Goal: Information Seeking & Learning: Learn about a topic

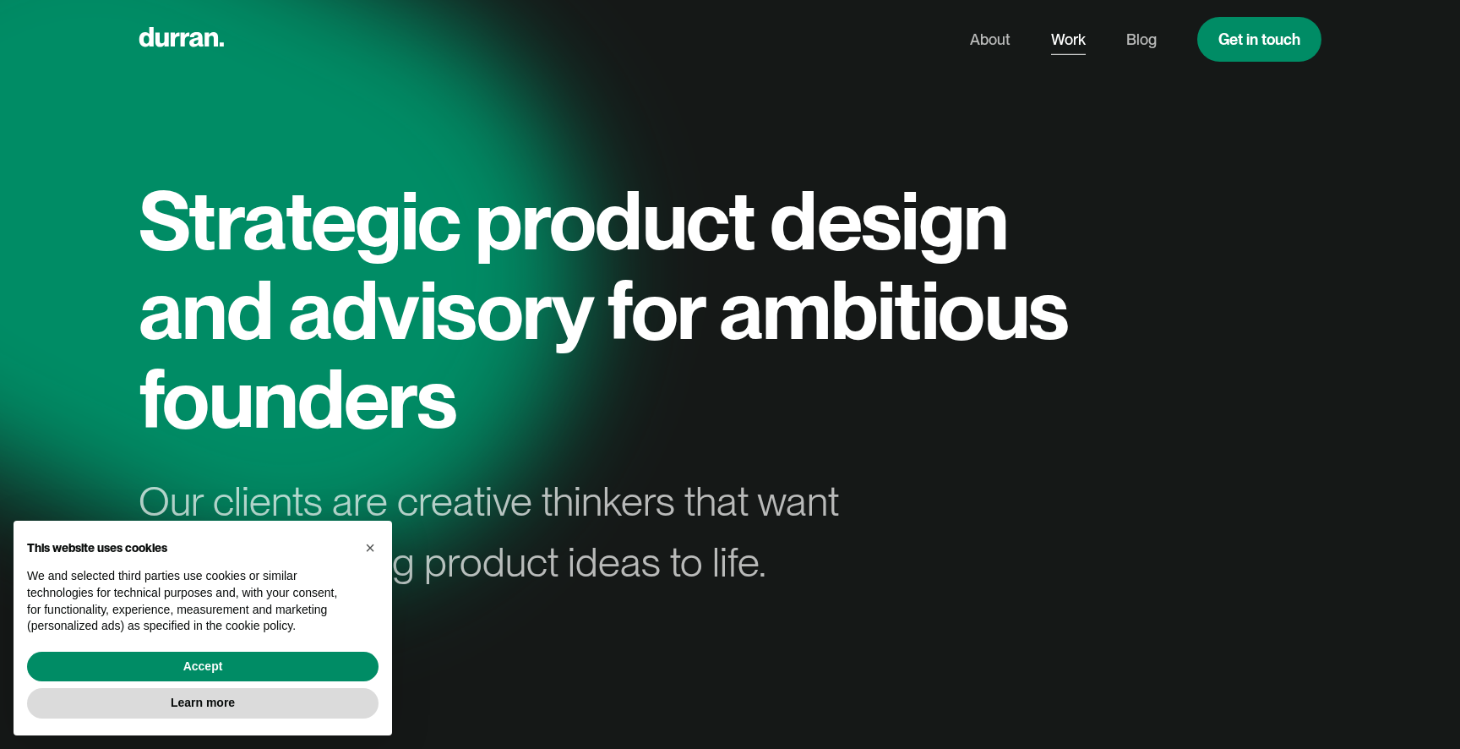
click at [1064, 32] on link "Work" at bounding box center [1068, 40] width 35 height 32
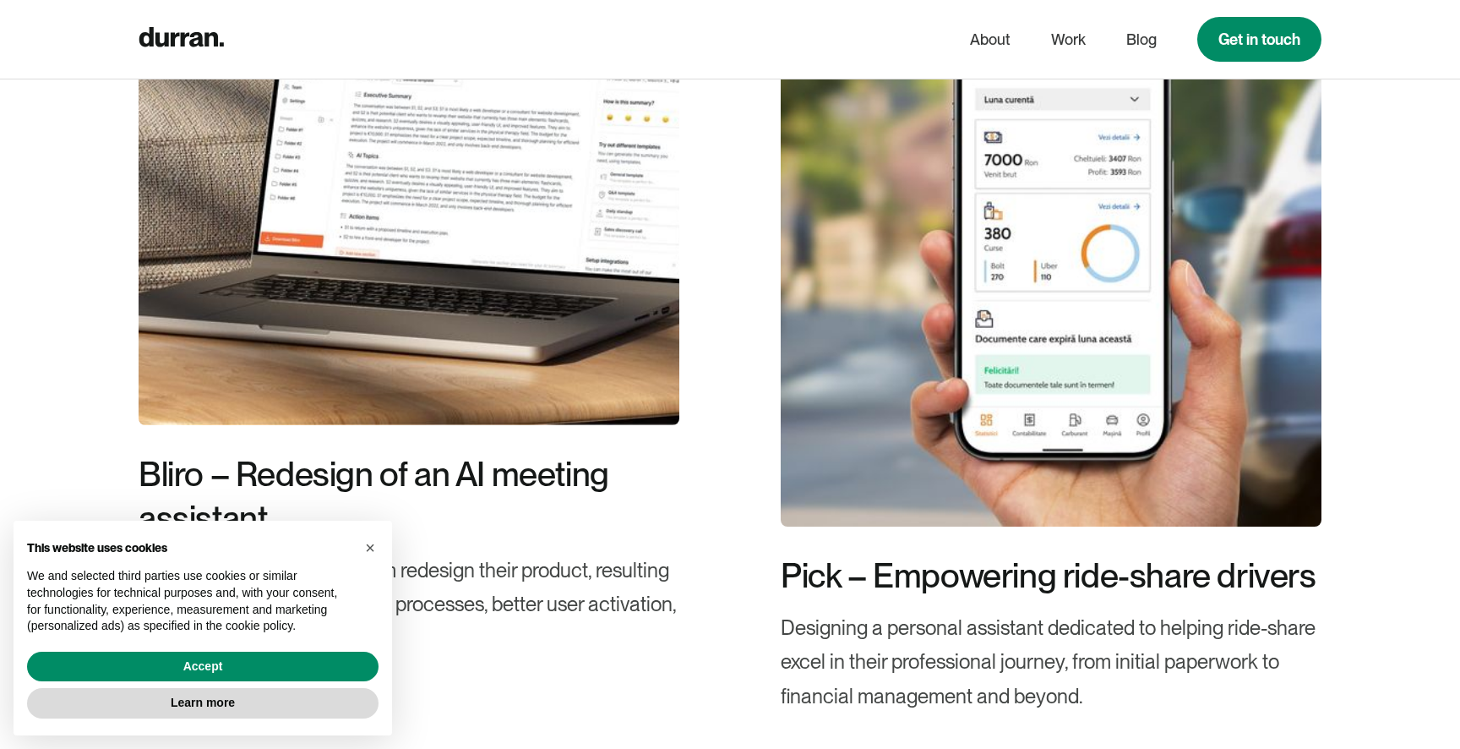
scroll to position [695, 0]
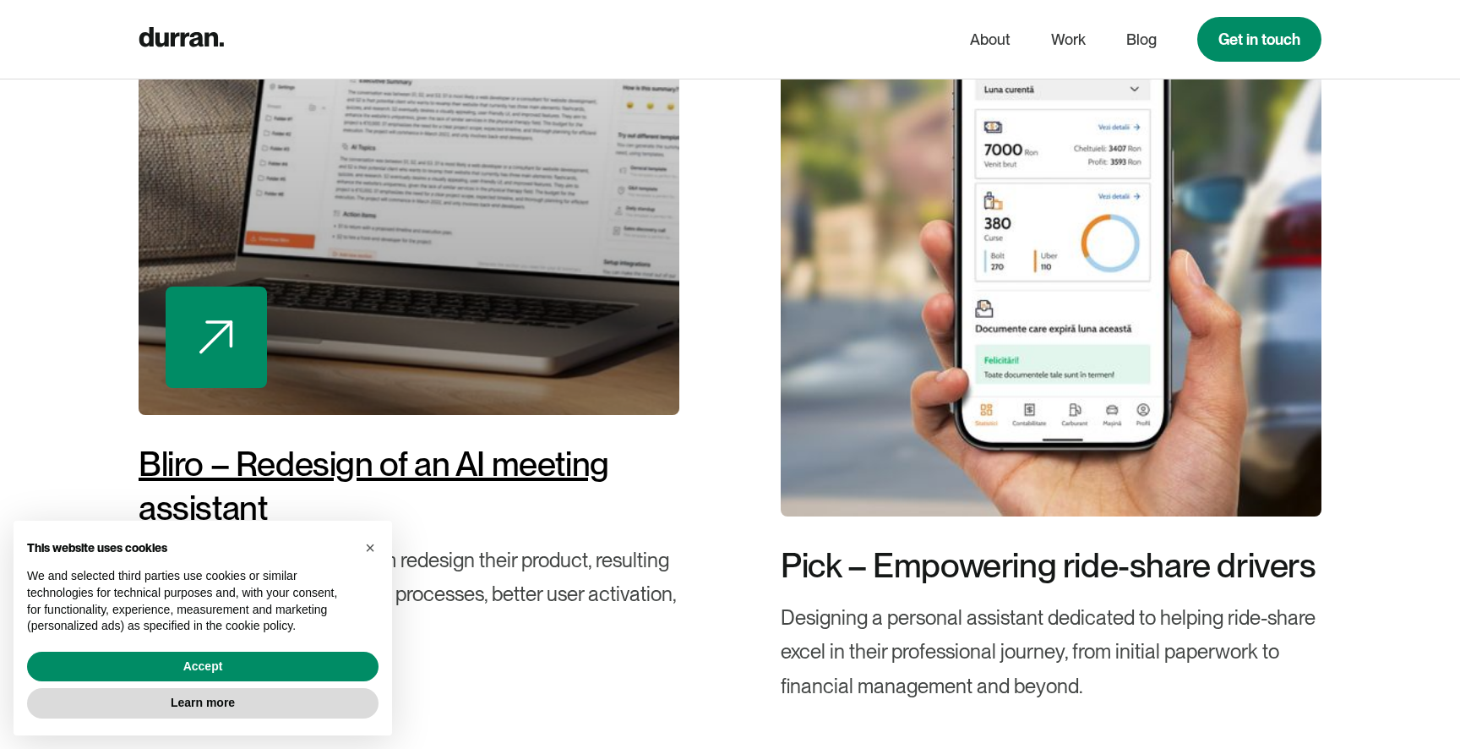
click at [485, 457] on div "Bliro – Redesign of an AI meeting assistant" at bounding box center [409, 486] width 541 height 88
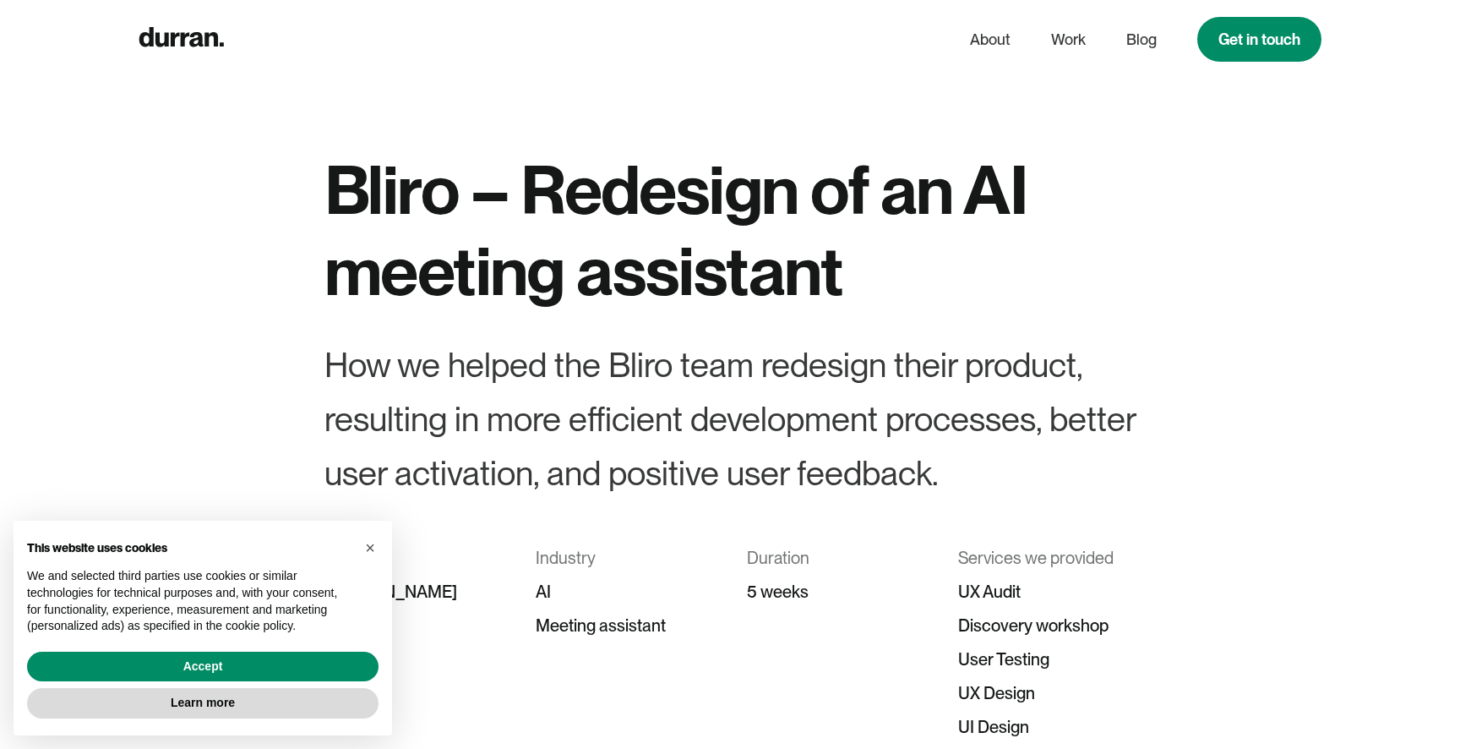
click at [371, 202] on h1 "Bliro – Redesign of an AI meeting assistant" at bounding box center [729, 230] width 811 height 162
copy h1 "Bliro"
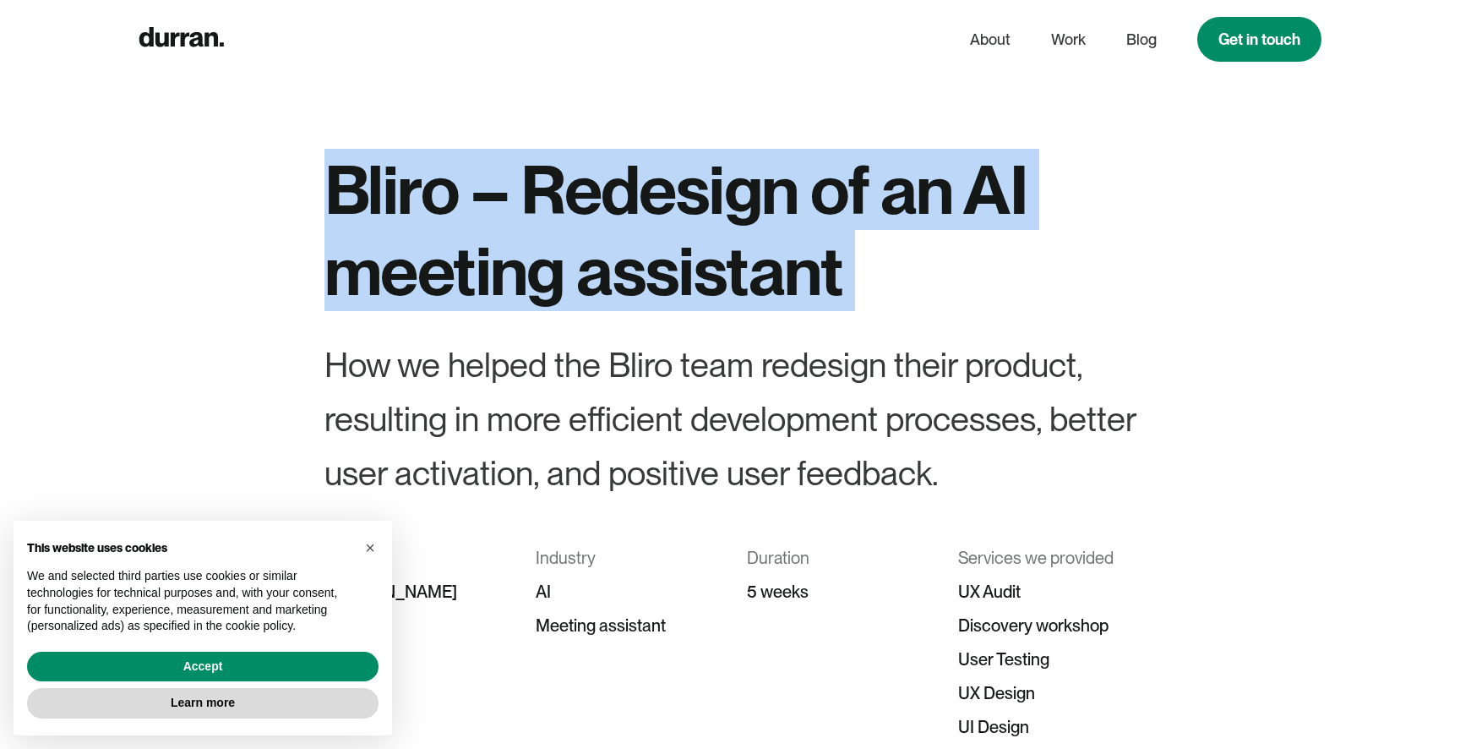
click at [853, 289] on h1 "Bliro – Redesign of an AI meeting assistant" at bounding box center [729, 230] width 811 height 162
copy h1 "Bliro – Redesign of an AI meeting assistant"
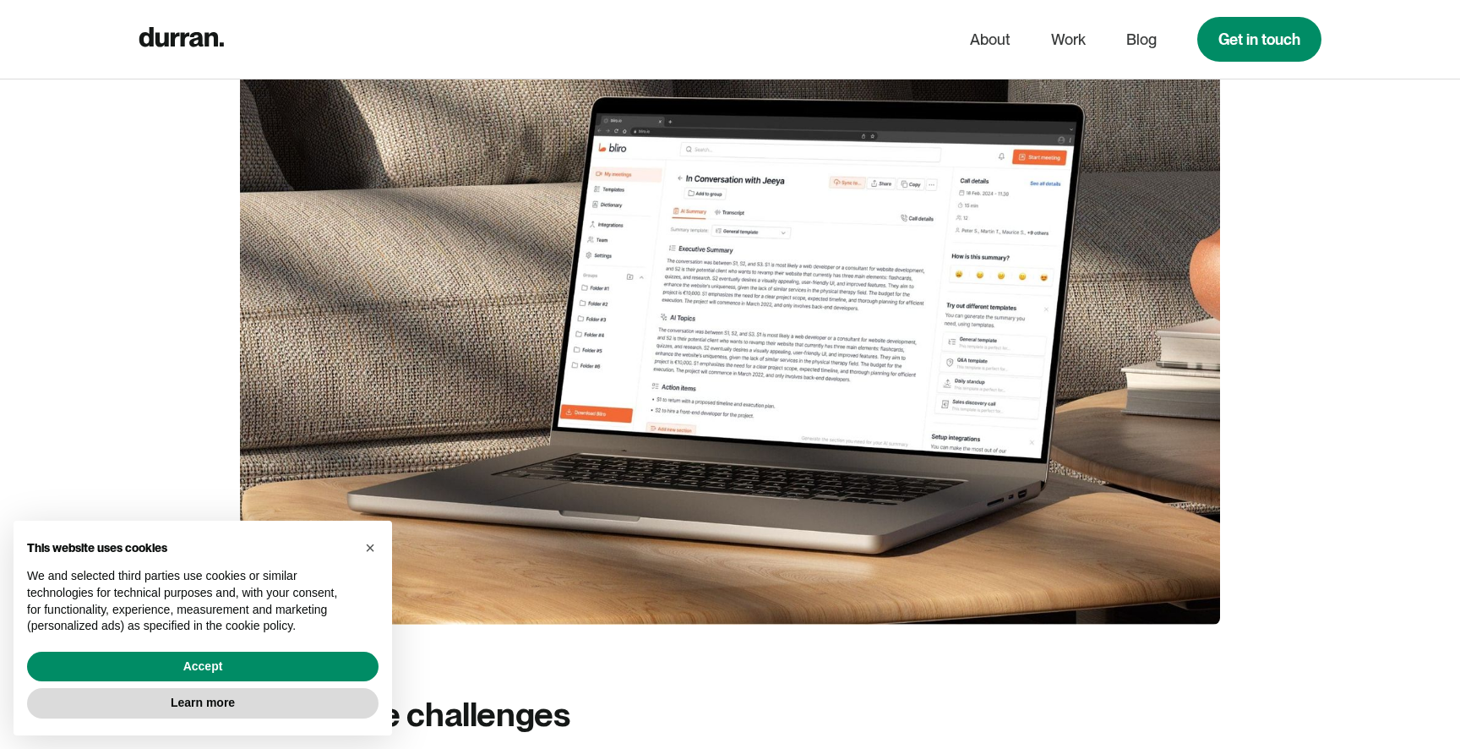
scroll to position [884, 0]
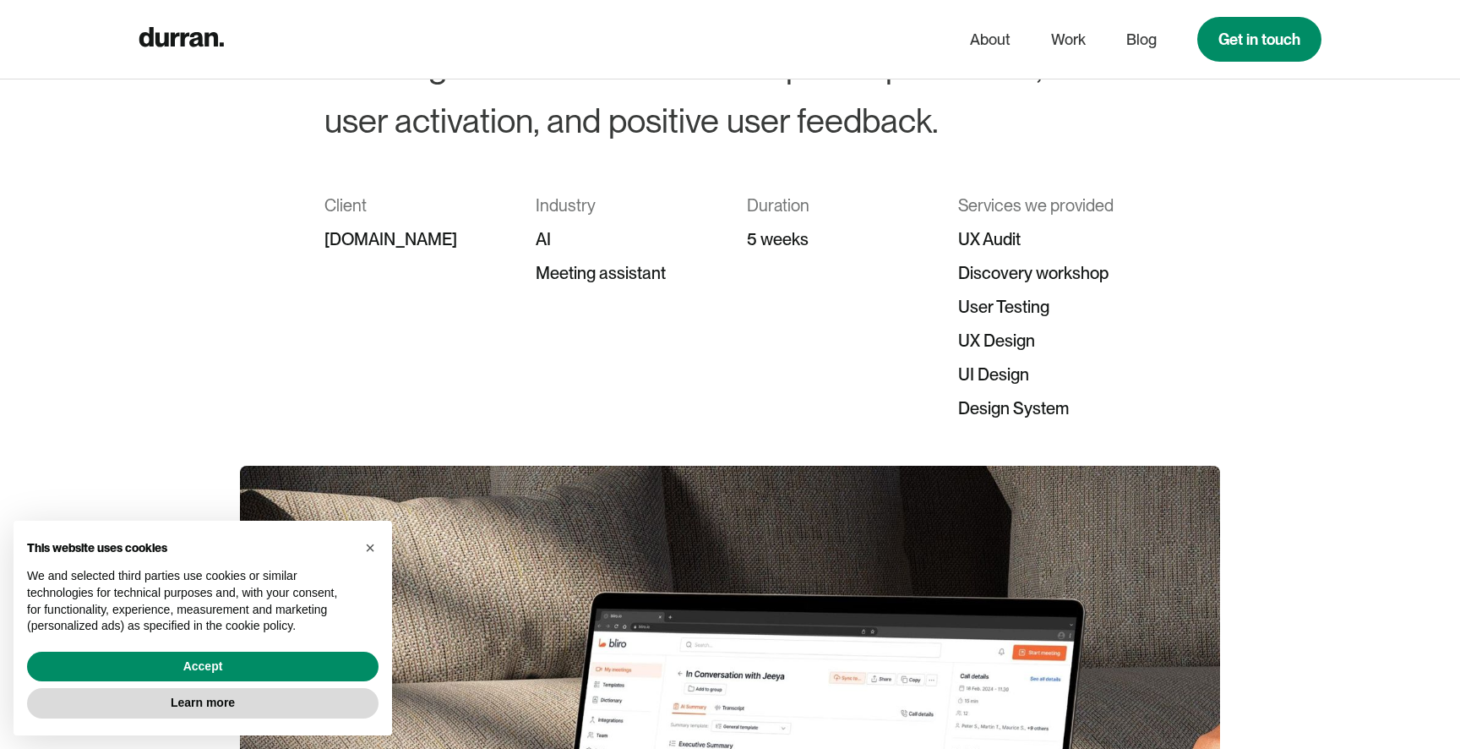
scroll to position [0, 0]
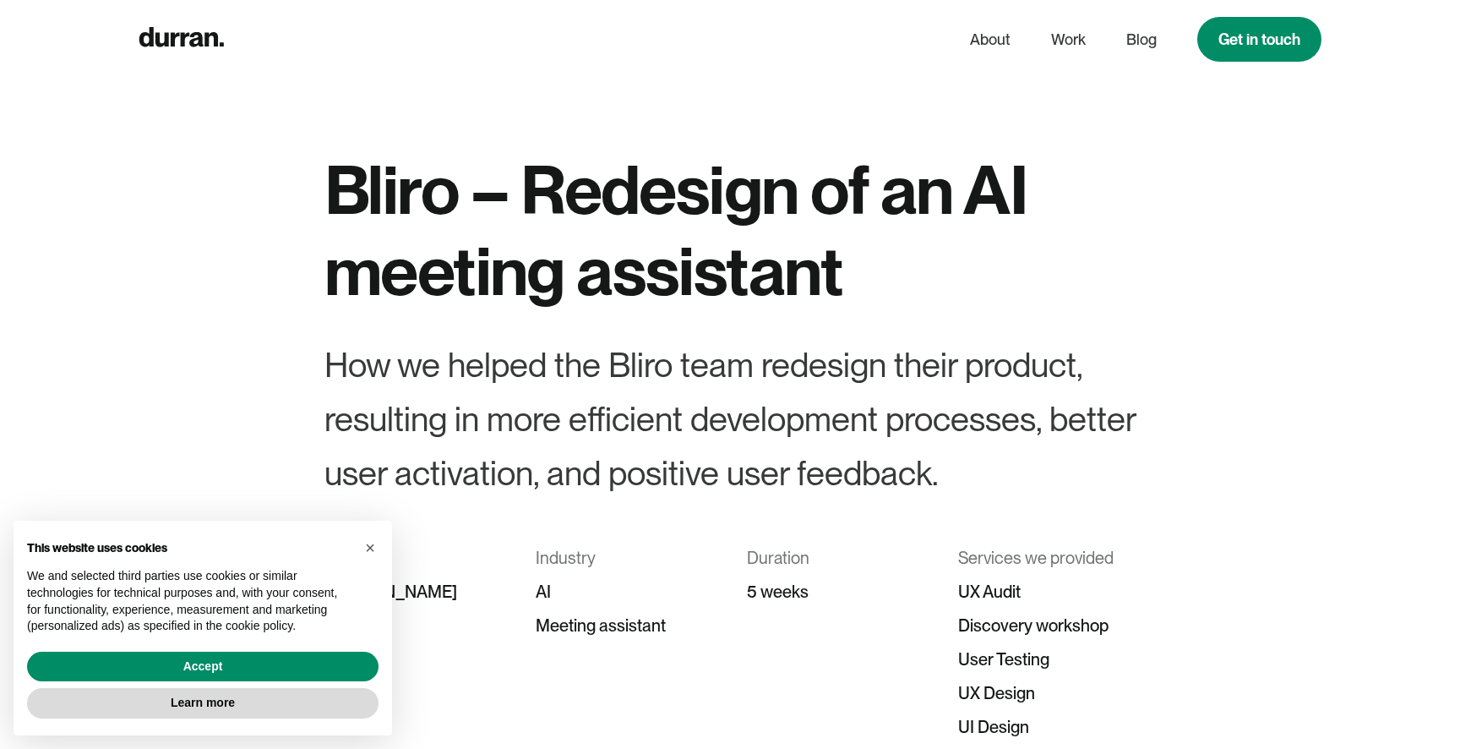
click at [804, 395] on div "How we helped the Bliro team redesign their product, resulting in more efficien…" at bounding box center [729, 419] width 811 height 162
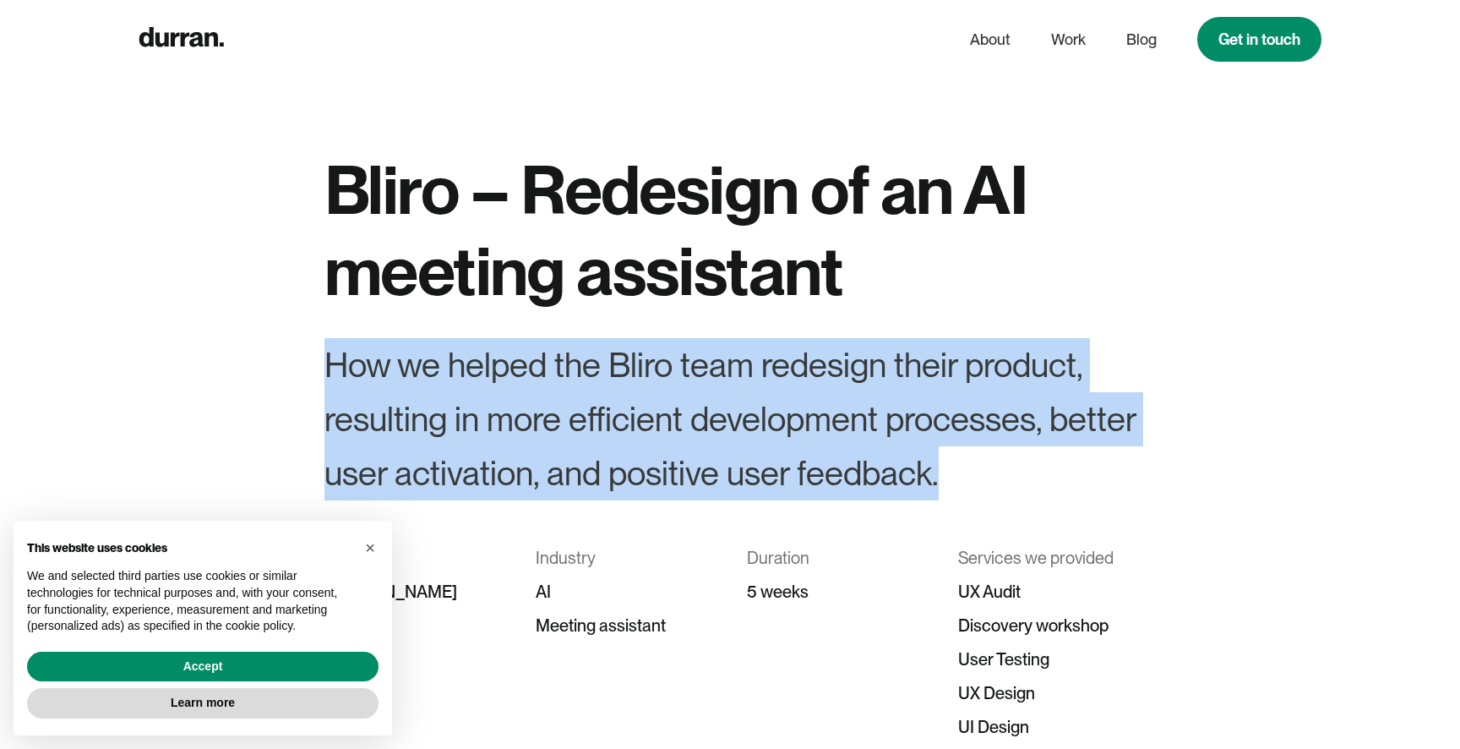
click at [804, 395] on div "How we helped the Bliro team redesign their product, resulting in more efficien…" at bounding box center [729, 419] width 811 height 162
copy div "How we helped the Bliro team redesign their product, resulting in more efficien…"
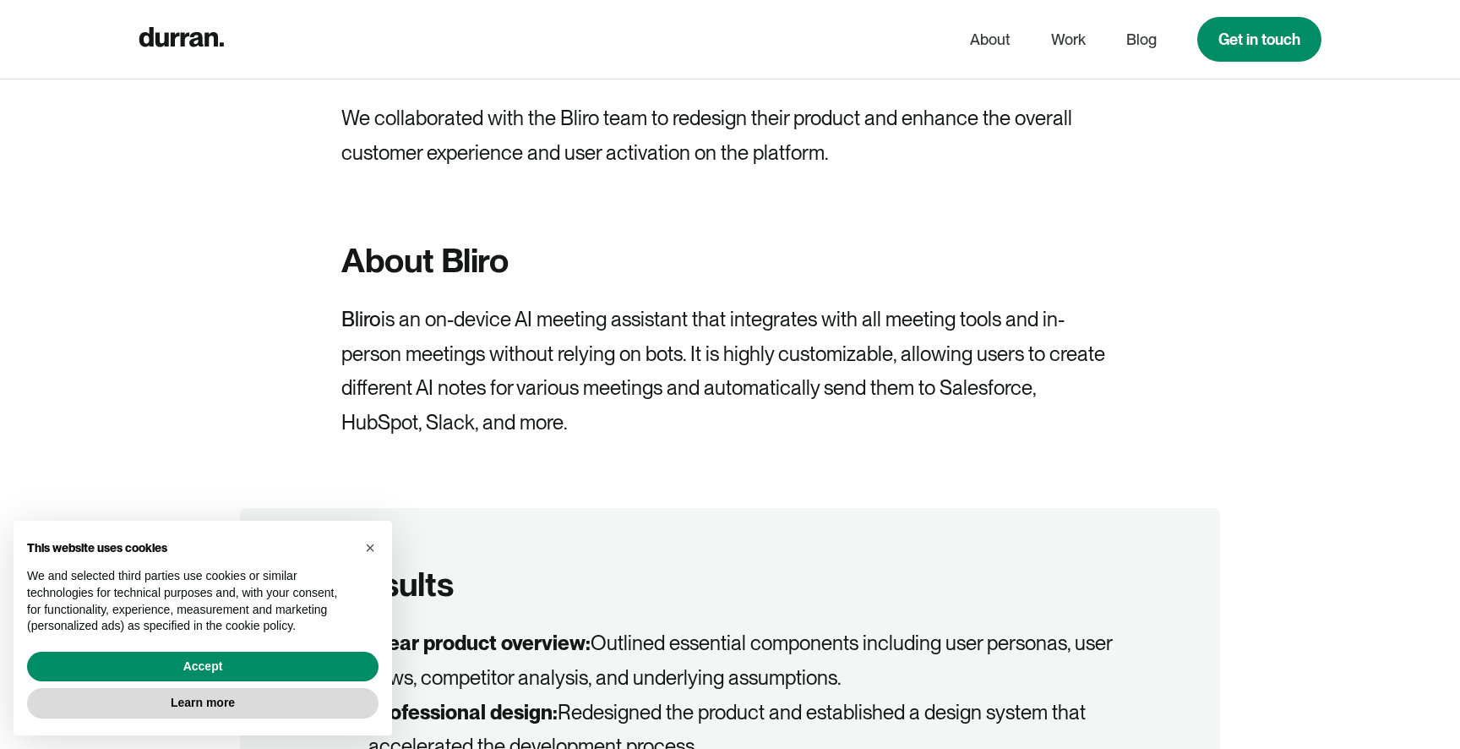
scroll to position [1461, 0]
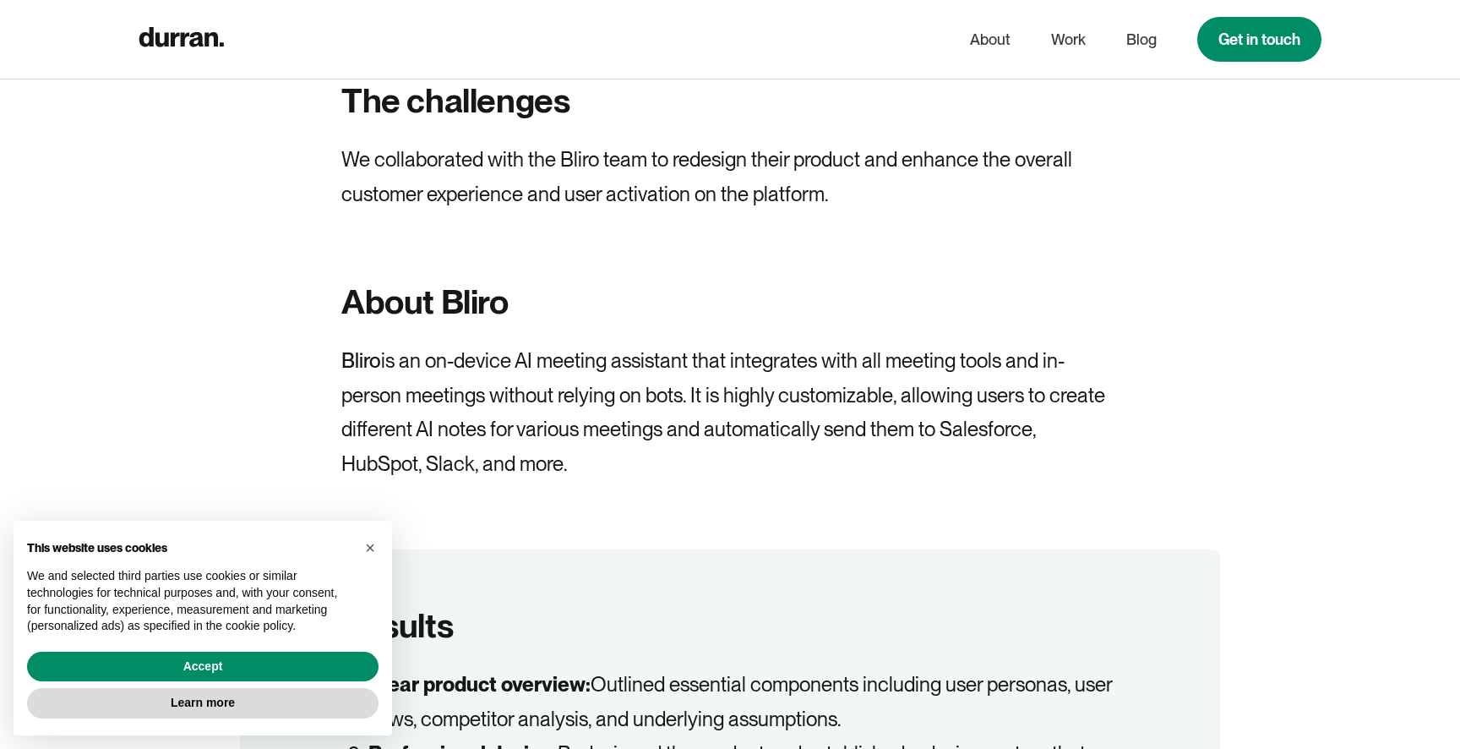
drag, startPoint x: 352, startPoint y: 102, endPoint x: 861, endPoint y: 228, distance: 524.8
click at [861, 228] on div "The challenges We collaborated with the Bliro team to redesign their product an…" at bounding box center [729, 280] width 777 height 403
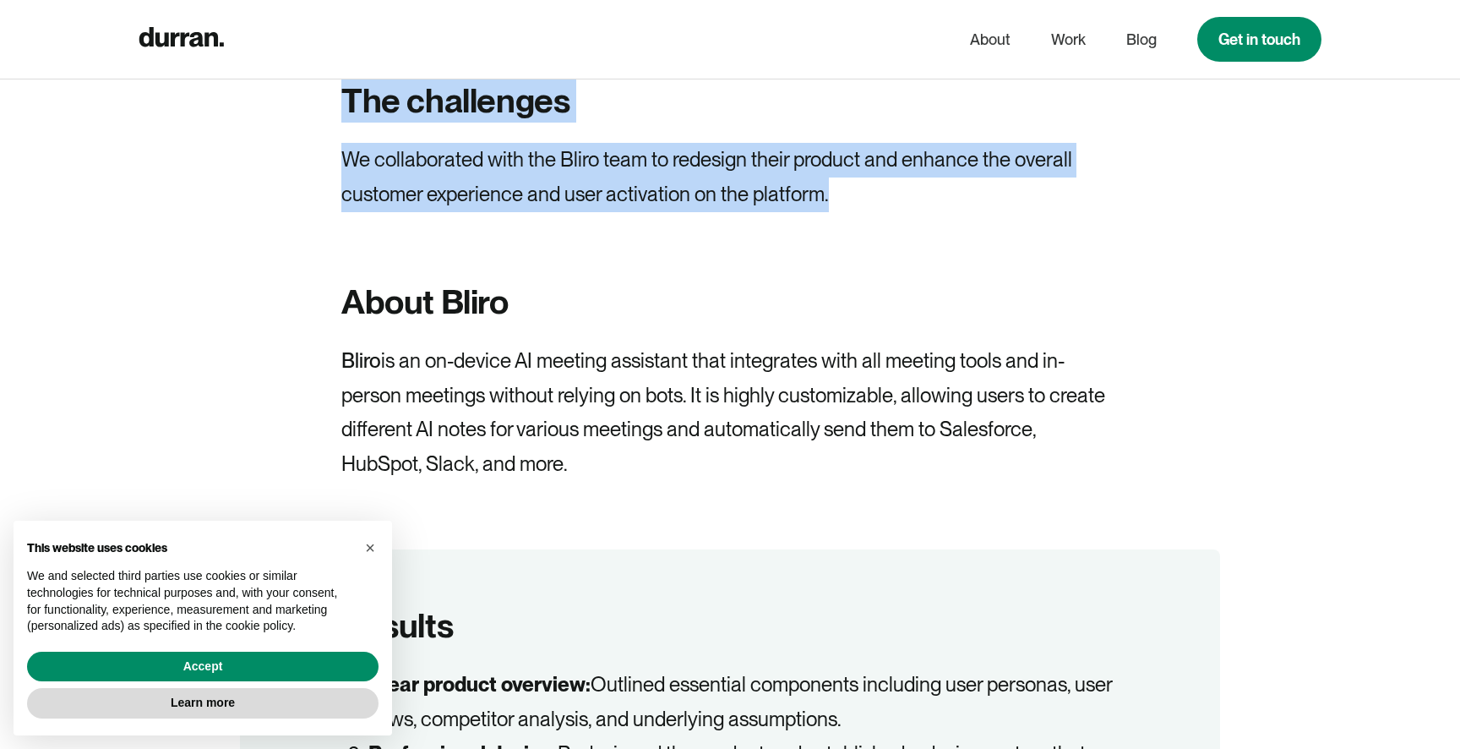
drag, startPoint x: 839, startPoint y: 201, endPoint x: 339, endPoint y: 107, distance: 508.9
click at [392, 175] on p "We collaborated with the Bliro team to redesign their product and enhance the o…" at bounding box center [729, 177] width 777 height 69
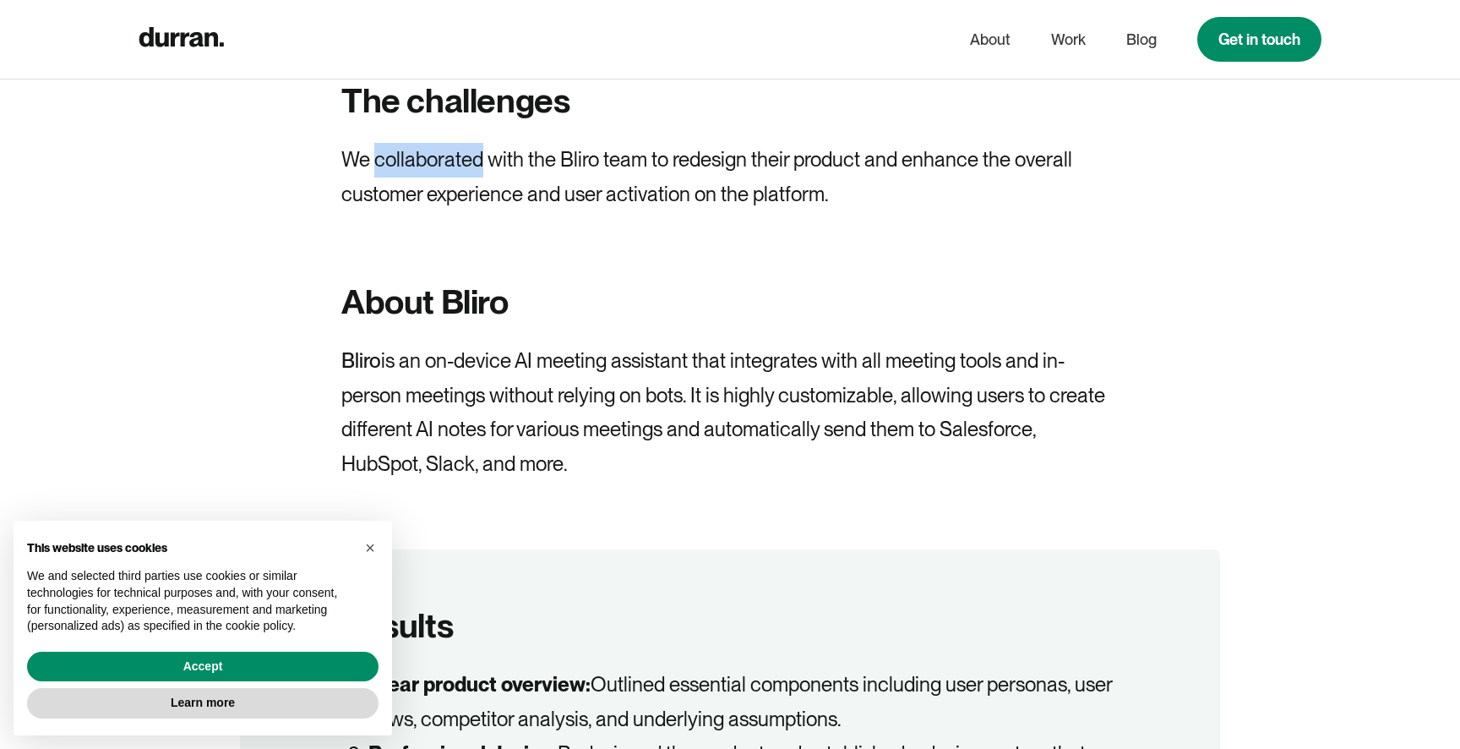
click at [392, 175] on p "We collaborated with the Bliro team to redesign their product and enhance the o…" at bounding box center [729, 177] width 777 height 69
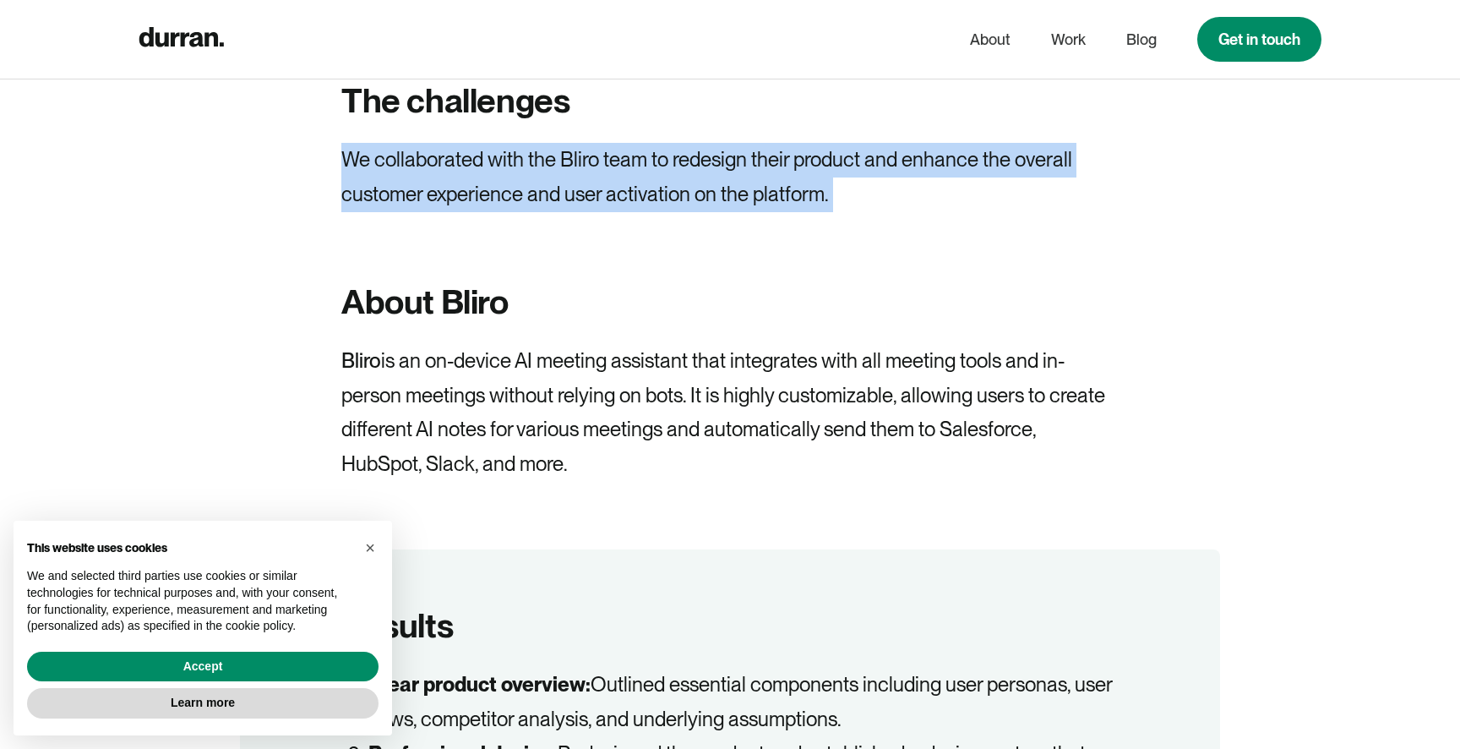
click at [392, 175] on p "We collaborated with the Bliro team to redesign their product and enhance the o…" at bounding box center [729, 177] width 777 height 69
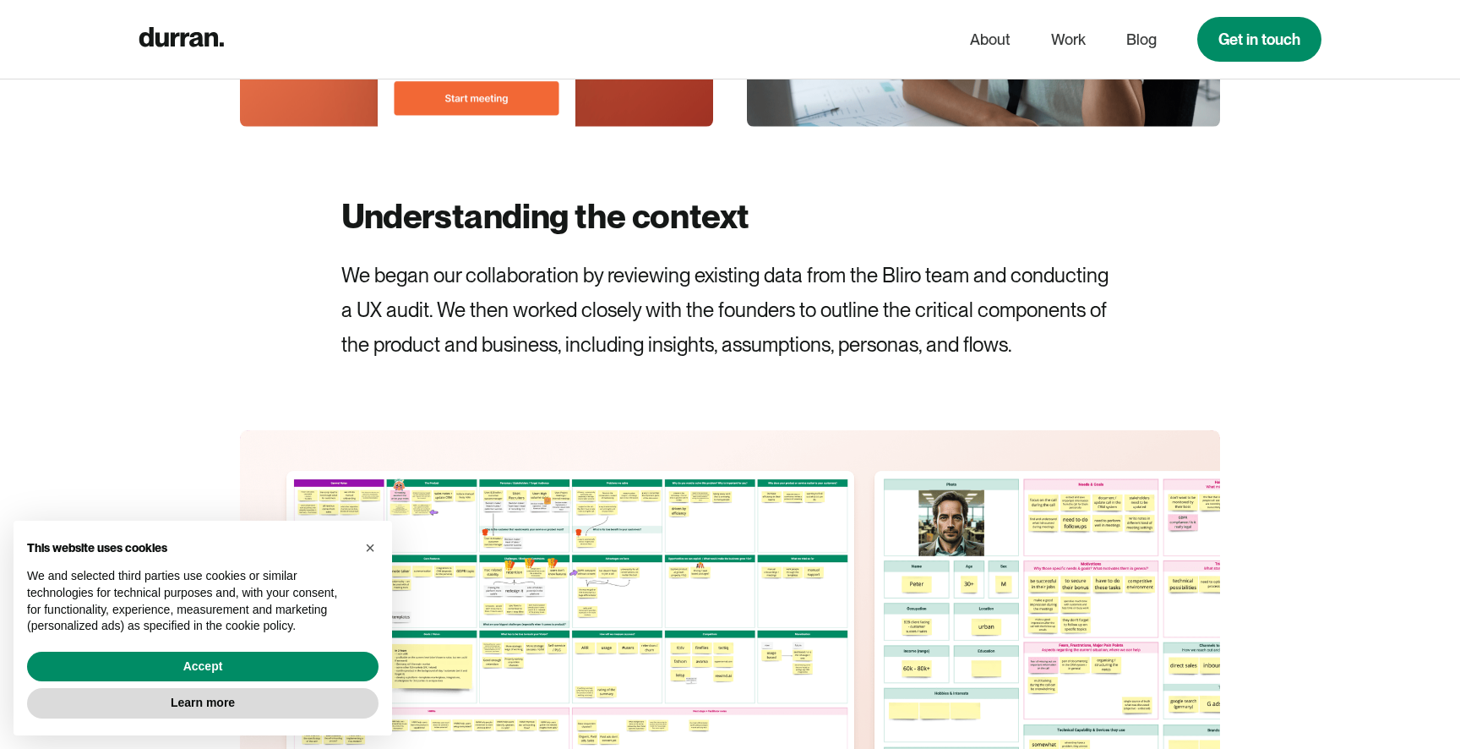
scroll to position [5877, 0]
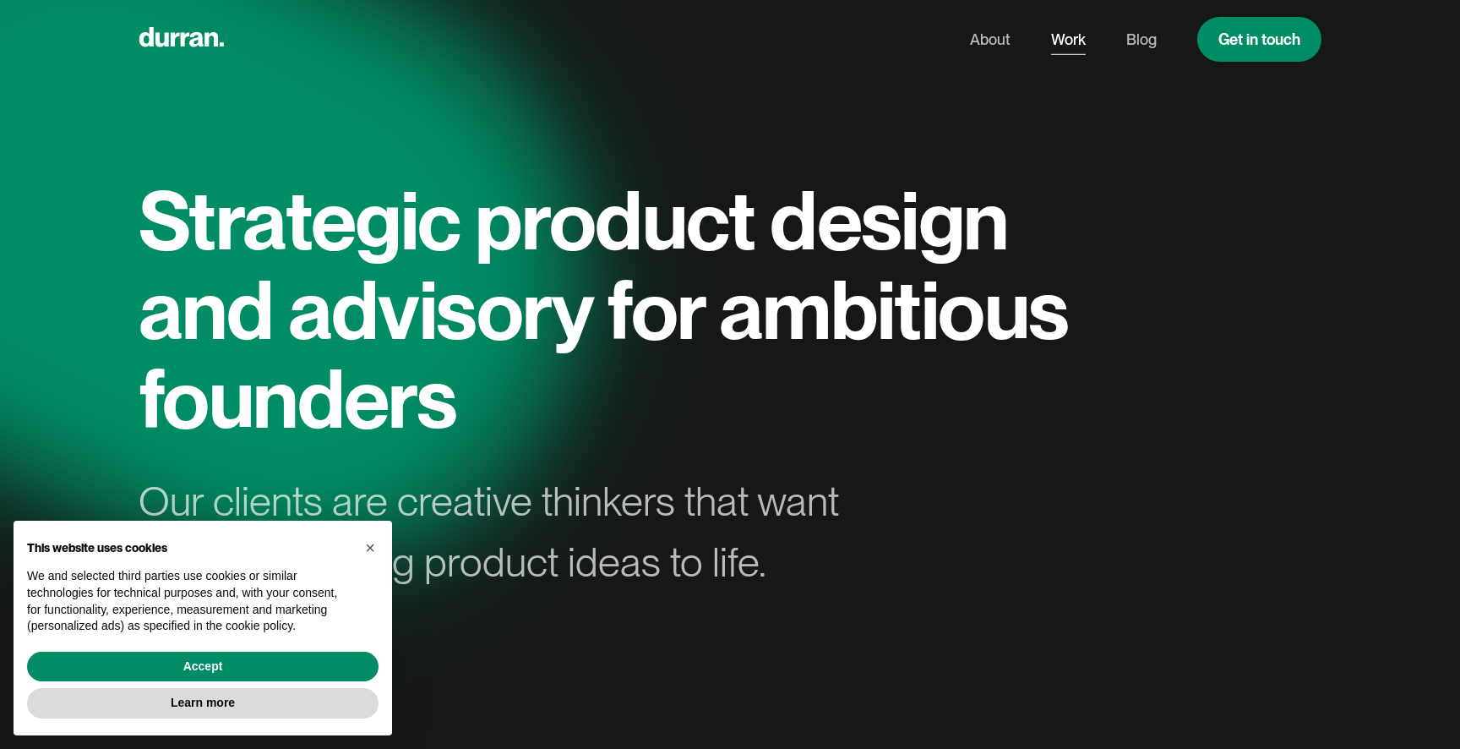
click at [1073, 35] on link "Work" at bounding box center [1068, 40] width 35 height 32
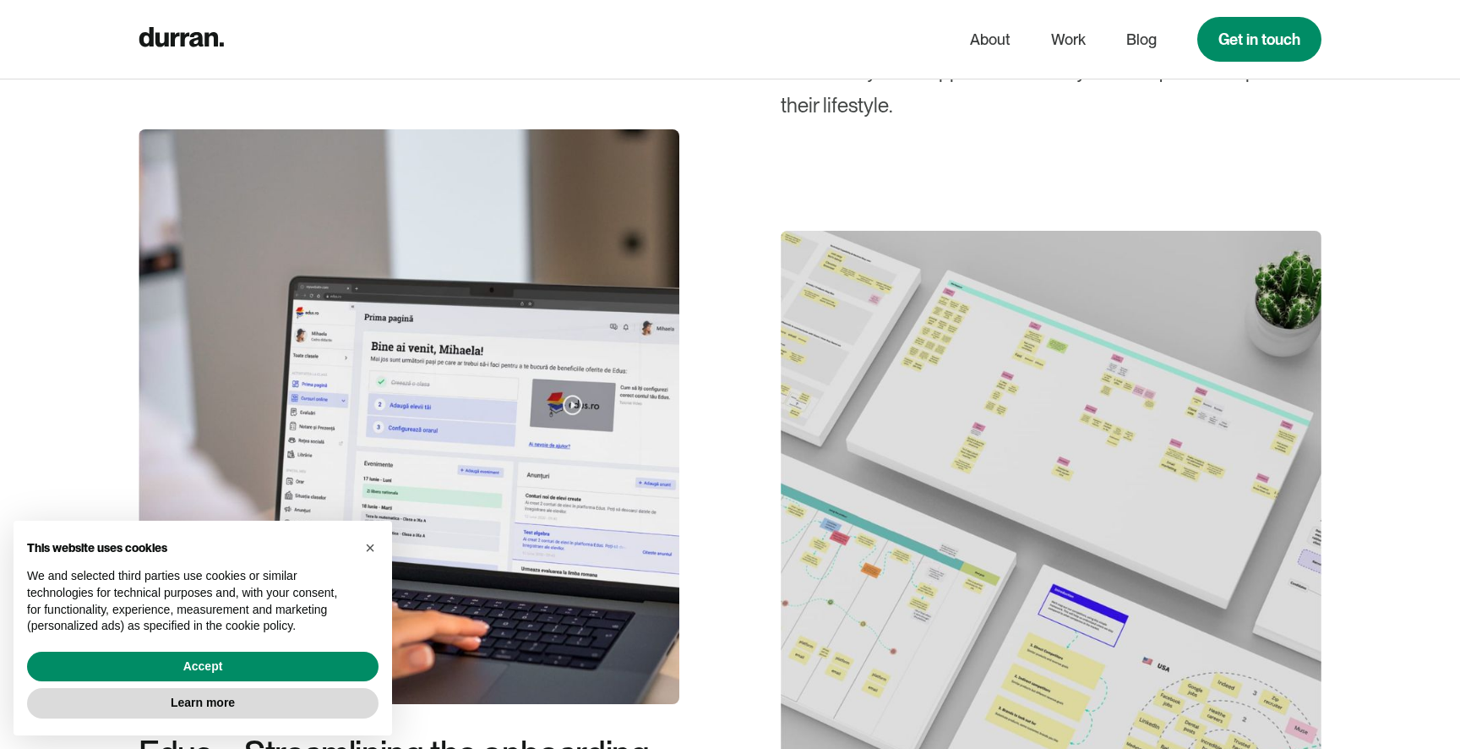
scroll to position [2279, 0]
